Goal: Information Seeking & Learning: Find specific fact

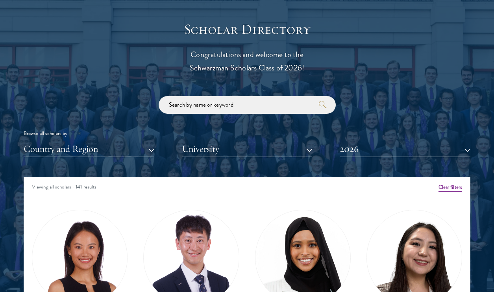
scroll to position [851, 0]
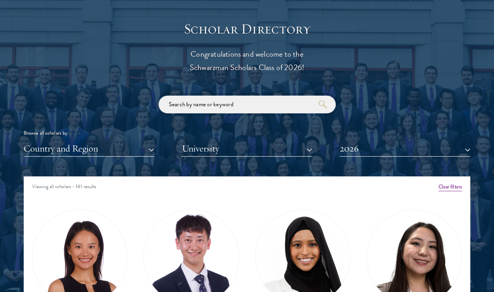
click at [198, 101] on input "search" at bounding box center [247, 105] width 177 height 18
paste input "[PERSON_NAME]"
click button "submit" at bounding box center [0, 0] width 0 height 0
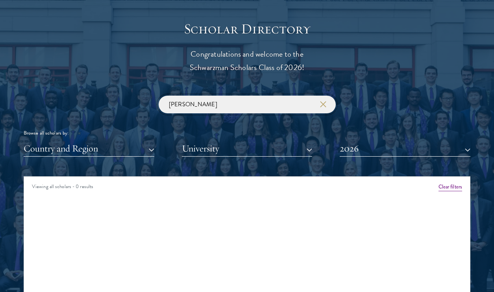
click at [184, 104] on input "[PERSON_NAME]" at bounding box center [247, 105] width 177 height 18
click button "submit" at bounding box center [0, 0] width 0 height 0
click at [210, 104] on input "[PERSON_NAME] [PERSON_NAME] [PERSON_NAME]" at bounding box center [247, 105] width 177 height 18
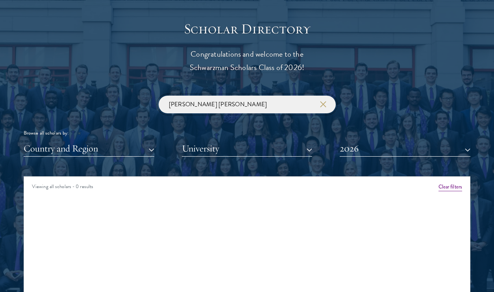
click button "submit" at bounding box center [0, 0] width 0 height 0
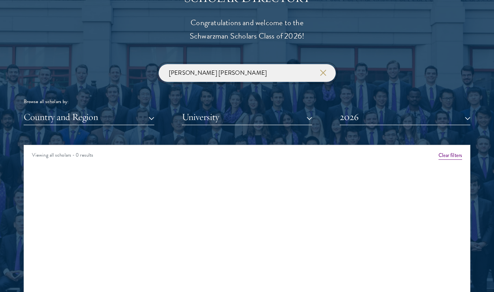
scroll to position [883, 0]
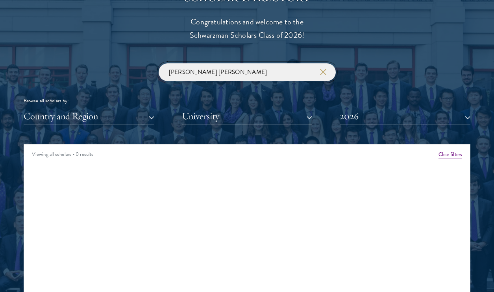
drag, startPoint x: 207, startPoint y: 73, endPoint x: 159, endPoint y: 72, distance: 48.1
click at [159, 72] on input "[PERSON_NAME] [PERSON_NAME]" at bounding box center [247, 72] width 177 height 18
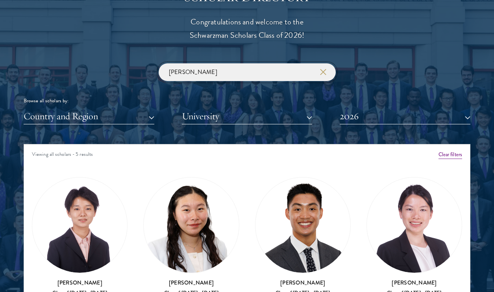
type input "[PERSON_NAME]"
click button "submit" at bounding box center [0, 0] width 0 height 0
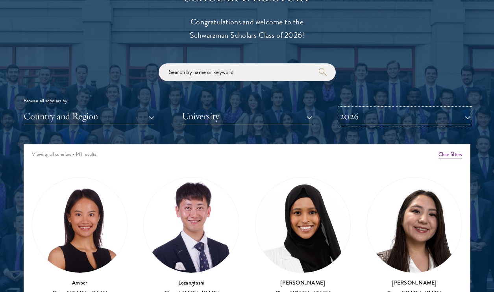
click at [349, 114] on button "2026" at bounding box center [405, 116] width 131 height 16
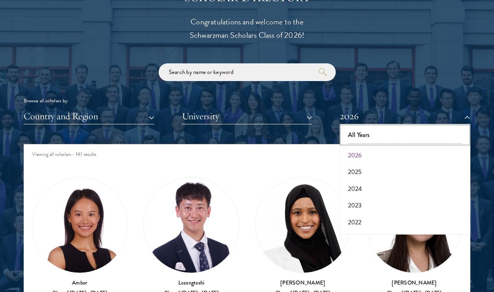
click at [360, 133] on button "All Years" at bounding box center [405, 135] width 126 height 17
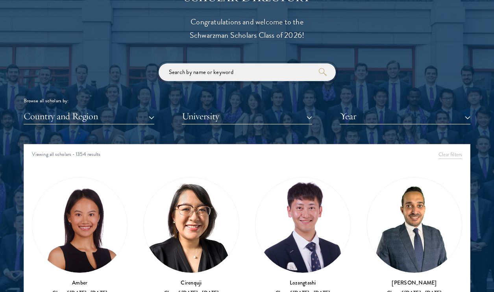
click at [266, 76] on input "search" at bounding box center [247, 72] width 177 height 18
paste input "[PERSON_NAME]"
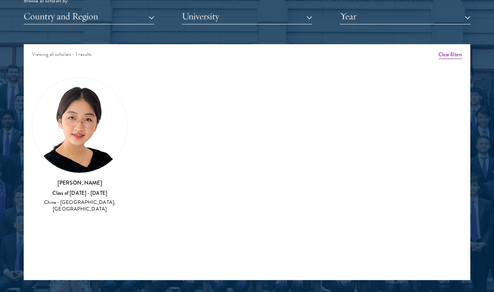
scroll to position [986, 0]
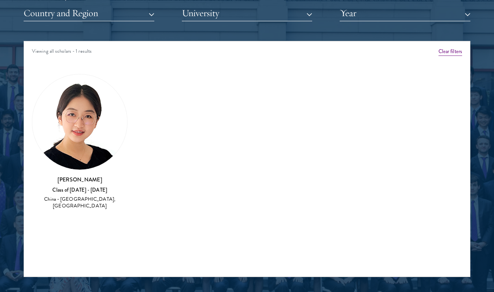
type input "[PERSON_NAME]"
click at [82, 142] on img at bounding box center [79, 121] width 95 height 95
click at [75, 178] on h3 "[PERSON_NAME]" at bounding box center [80, 180] width 96 height 8
click at [72, 189] on div "Class of [DATE] - [DATE]" at bounding box center [80, 190] width 96 height 7
click at [68, 207] on div "China - [GEOGRAPHIC_DATA], [GEOGRAPHIC_DATA]" at bounding box center [80, 202] width 96 height 13
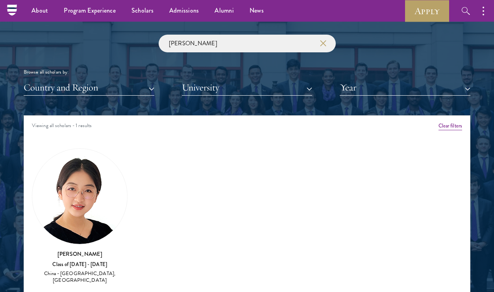
scroll to position [909, 0]
